Goal: Information Seeking & Learning: Find contact information

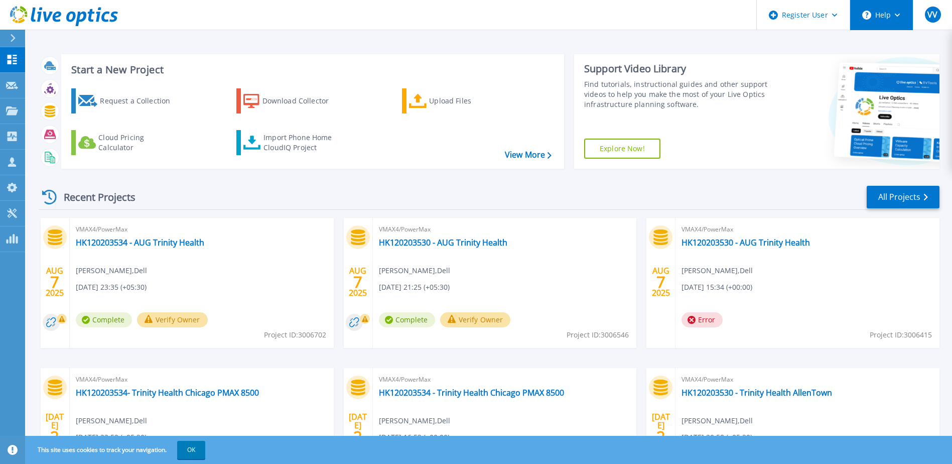
click at [893, 25] on button "Help" at bounding box center [881, 15] width 63 height 30
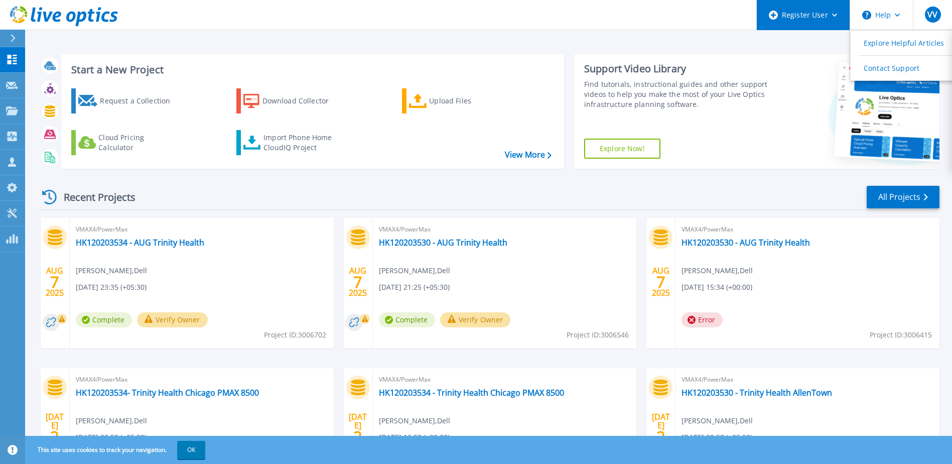
click at [821, 13] on div "Register User" at bounding box center [803, 15] width 93 height 30
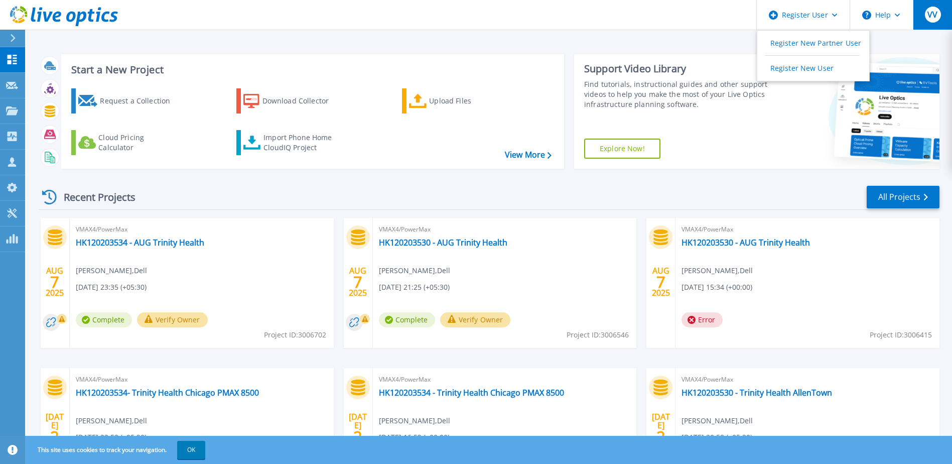
click at [945, 13] on button "VV" at bounding box center [932, 15] width 39 height 30
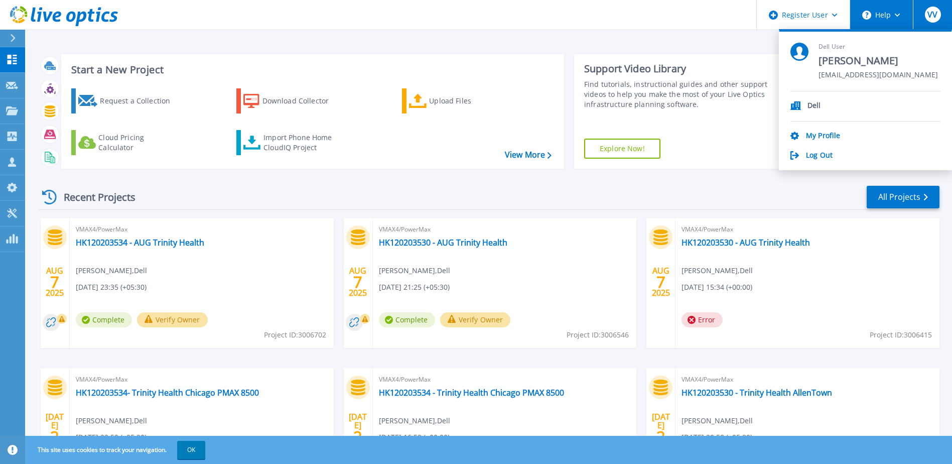
click at [877, 13] on button "Help" at bounding box center [881, 15] width 63 height 30
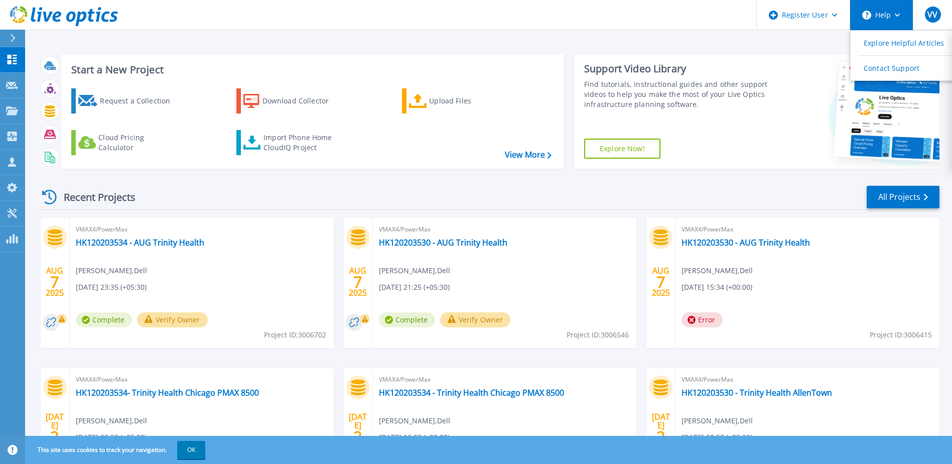
click at [877, 13] on button "Help" at bounding box center [881, 15] width 63 height 30
click at [916, 44] on link "Explore Helpful Articles" at bounding box center [907, 43] width 112 height 25
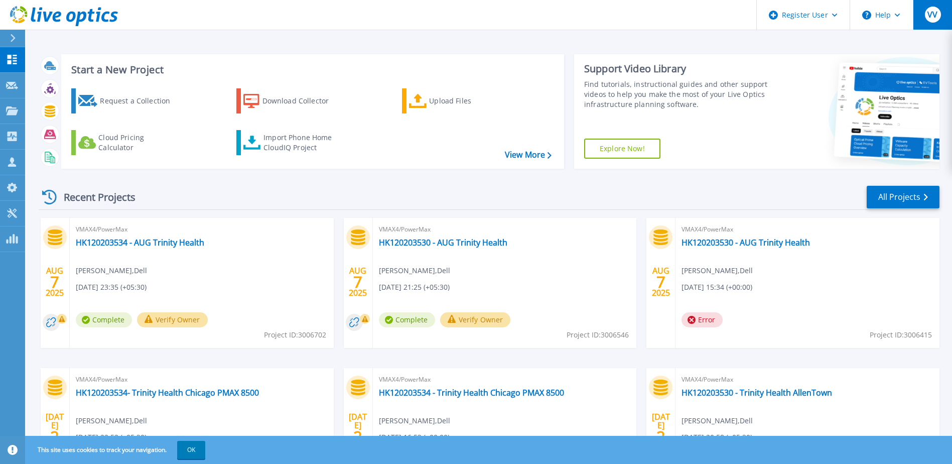
click at [927, 18] on div "VV" at bounding box center [933, 15] width 16 height 16
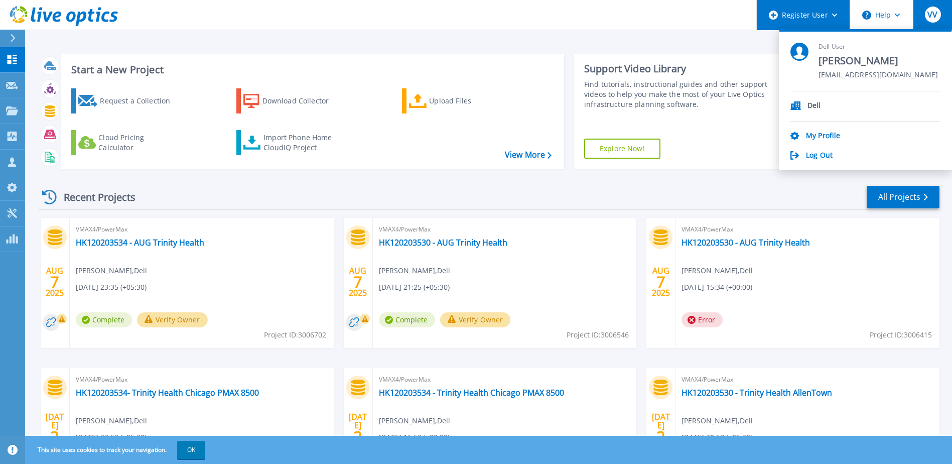
click at [818, 23] on div "Register User" at bounding box center [803, 15] width 93 height 30
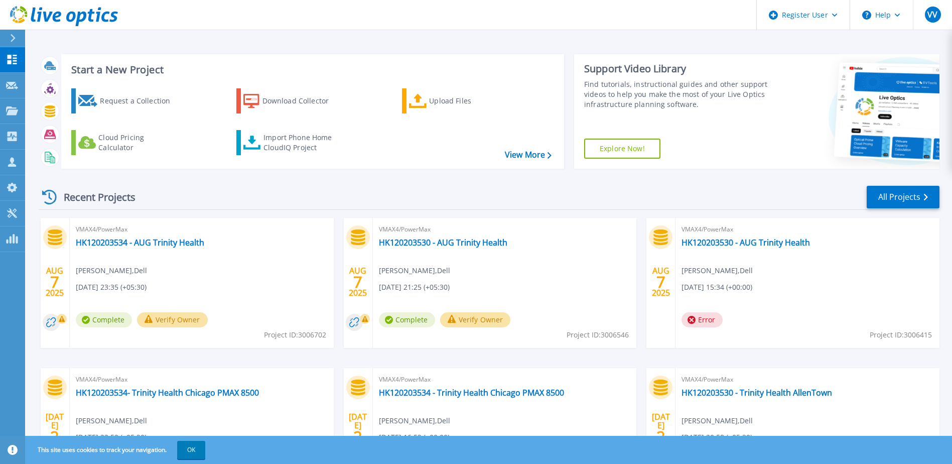
click at [680, 180] on div "Recent Projects All Projects AUG 7 2025 VMAX4/PowerMax HK120203534 - AUG Trinit…" at bounding box center [489, 351] width 901 height 349
click at [901, 17] on button "Help" at bounding box center [881, 15] width 63 height 30
click at [939, 22] on div "VV" at bounding box center [933, 15] width 16 height 16
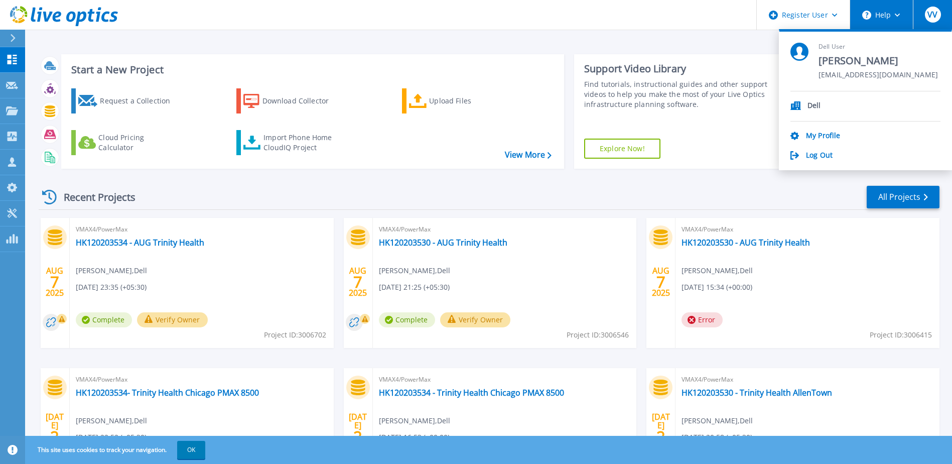
click at [871, 20] on button "Help" at bounding box center [881, 15] width 63 height 30
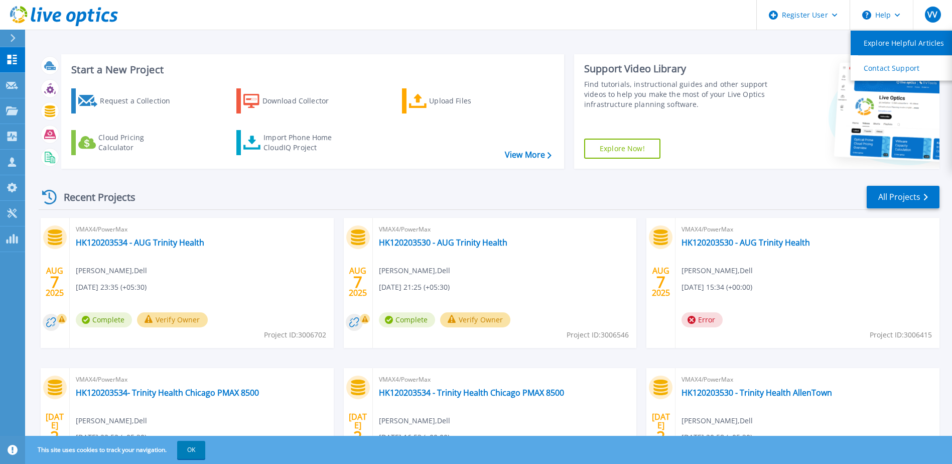
click at [885, 45] on link "Explore Helpful Articles" at bounding box center [907, 43] width 112 height 25
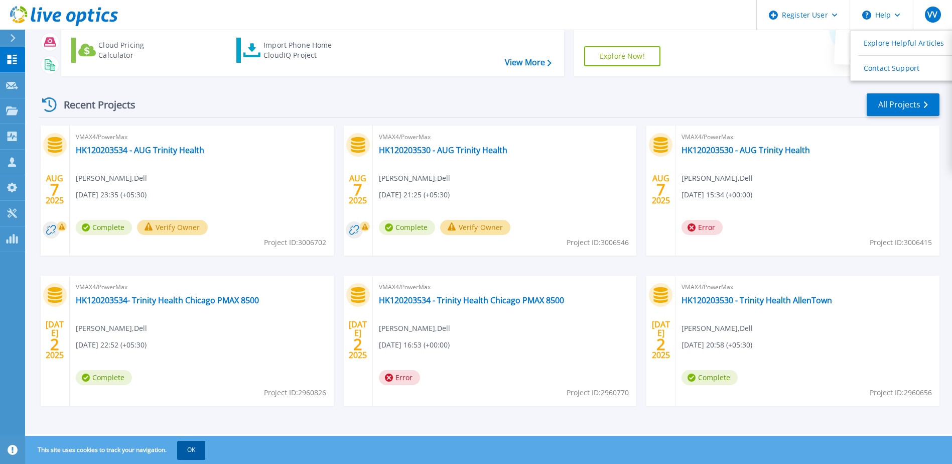
click at [201, 451] on button "OK" at bounding box center [191, 450] width 28 height 18
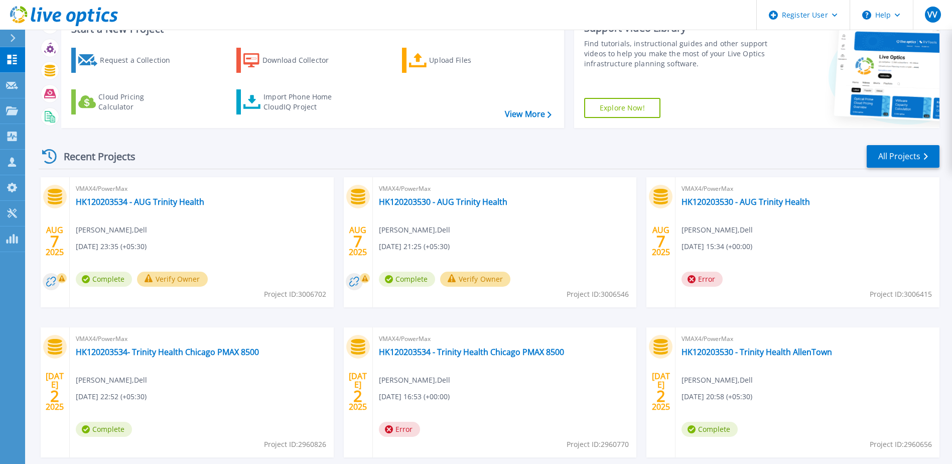
scroll to position [0, 0]
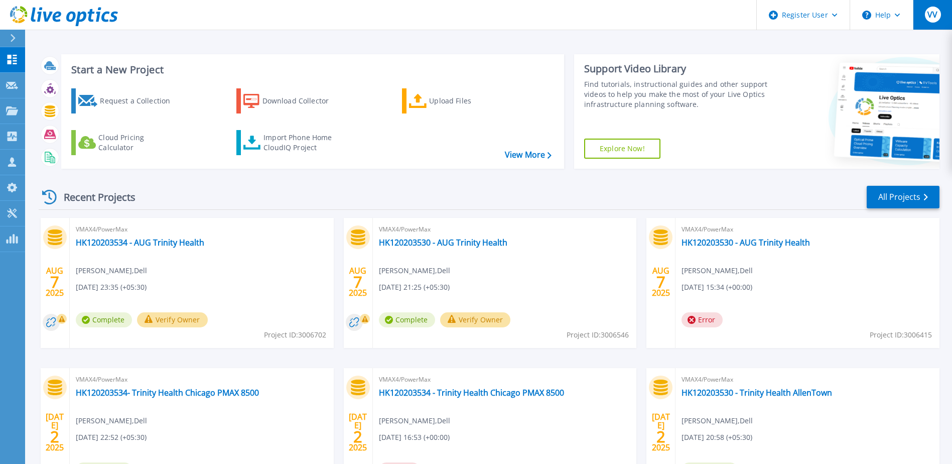
click at [920, 16] on button "VV" at bounding box center [932, 15] width 39 height 30
click at [823, 20] on div "Register User" at bounding box center [803, 15] width 93 height 30
click at [267, 191] on div "Recent Projects All Projects" at bounding box center [489, 197] width 901 height 25
click at [828, 17] on div "Register User" at bounding box center [803, 15] width 93 height 30
click at [944, 19] on button "VV" at bounding box center [932, 15] width 39 height 30
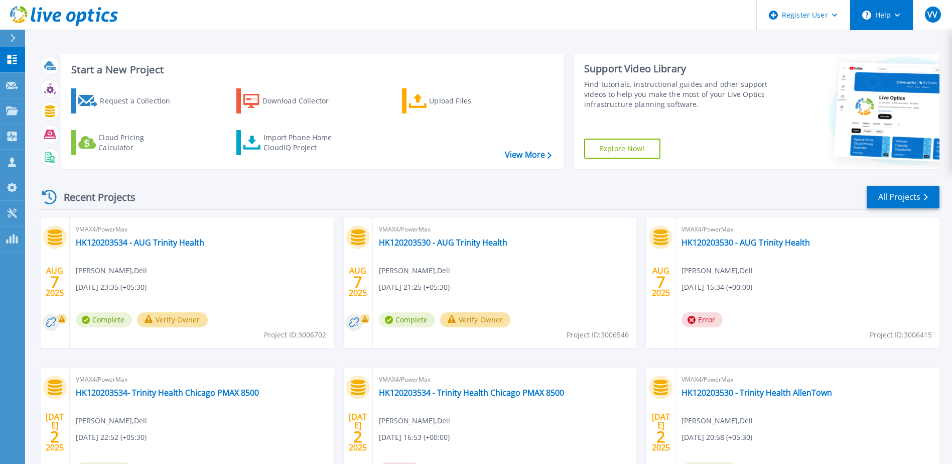
click at [900, 20] on button "Help" at bounding box center [881, 15] width 63 height 30
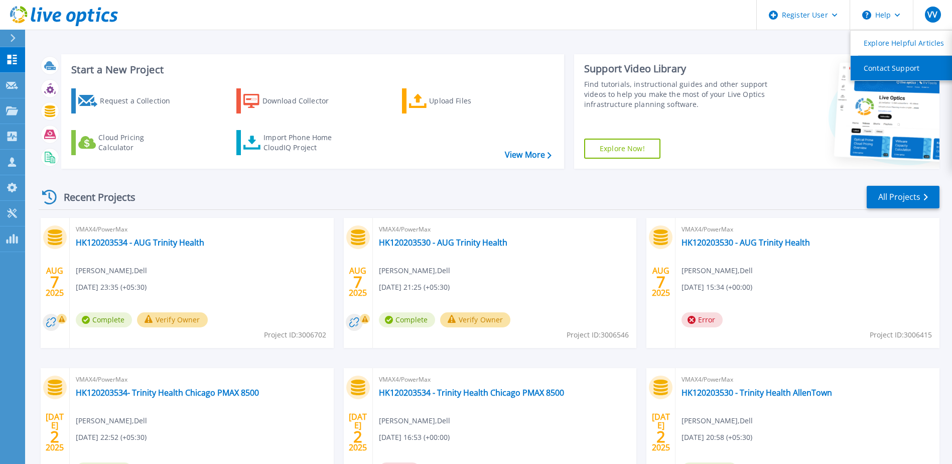
click at [891, 61] on link "Contact Support" at bounding box center [907, 68] width 112 height 25
drag, startPoint x: 920, startPoint y: 25, endPoint x: 895, endPoint y: 34, distance: 25.6
click at [920, 26] on button "VV" at bounding box center [932, 15] width 39 height 30
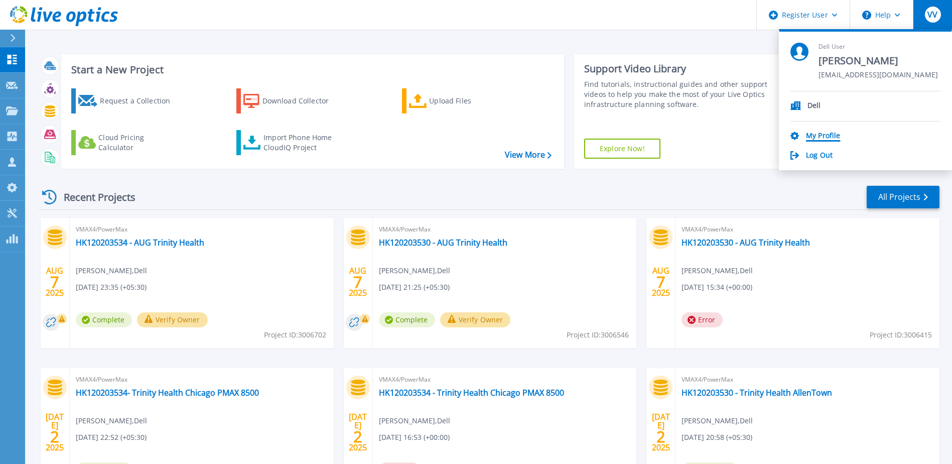
click at [828, 136] on link "My Profile" at bounding box center [823, 137] width 34 height 10
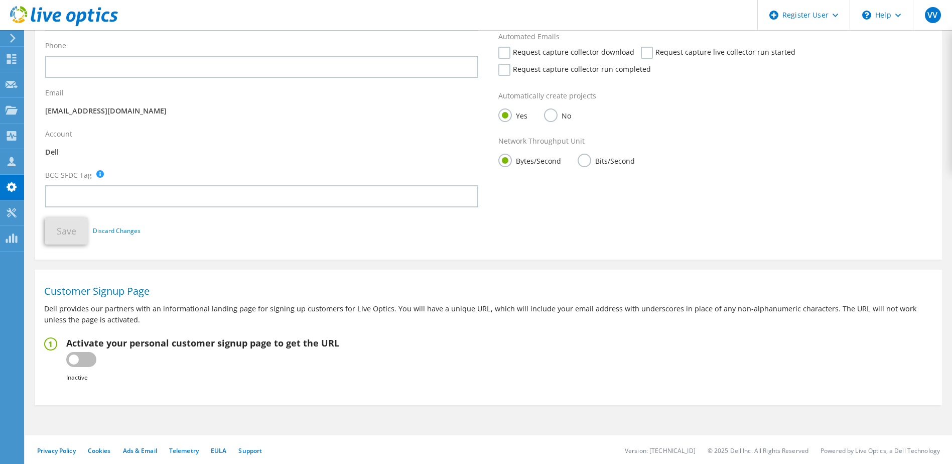
scroll to position [174, 0]
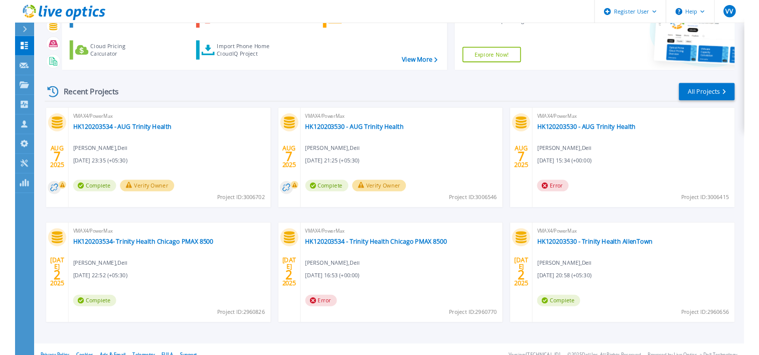
scroll to position [92, 0]
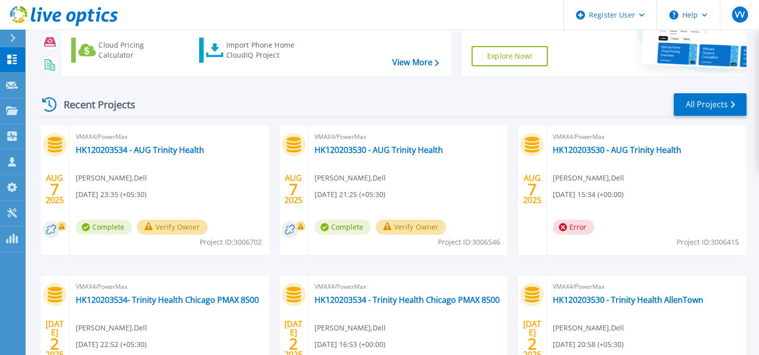
click at [71, 18] on icon at bounding box center [64, 16] width 108 height 21
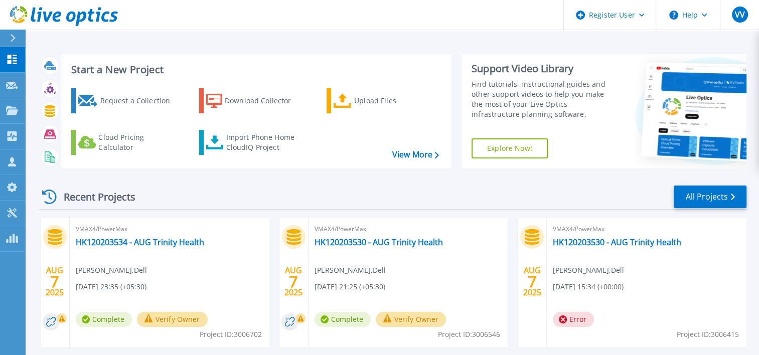
scroll to position [201, 0]
